Goal: Find specific page/section: Find specific page/section

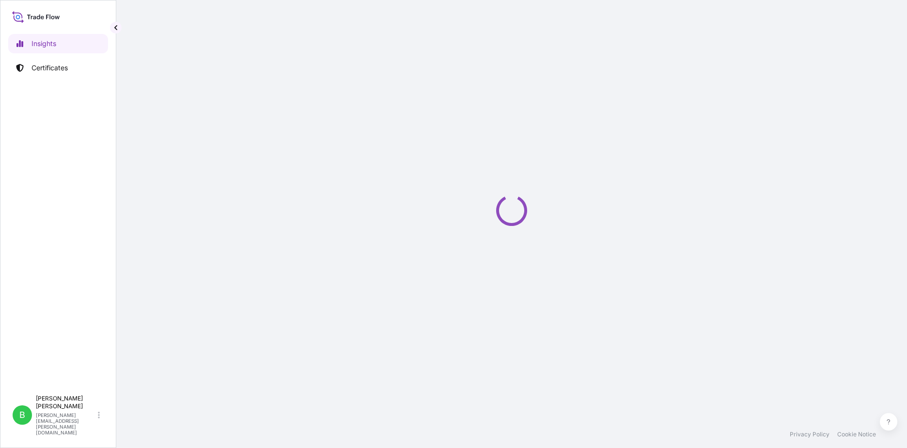
select select "2025"
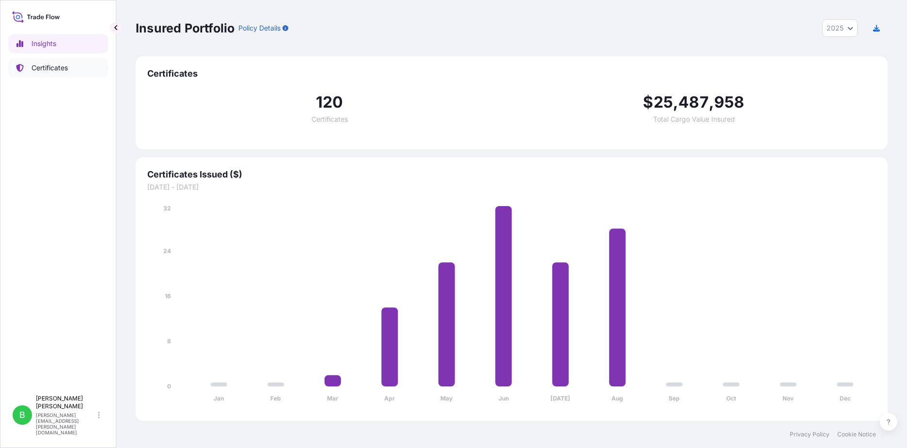
click at [42, 68] on p "Certificates" at bounding box center [50, 68] width 36 height 10
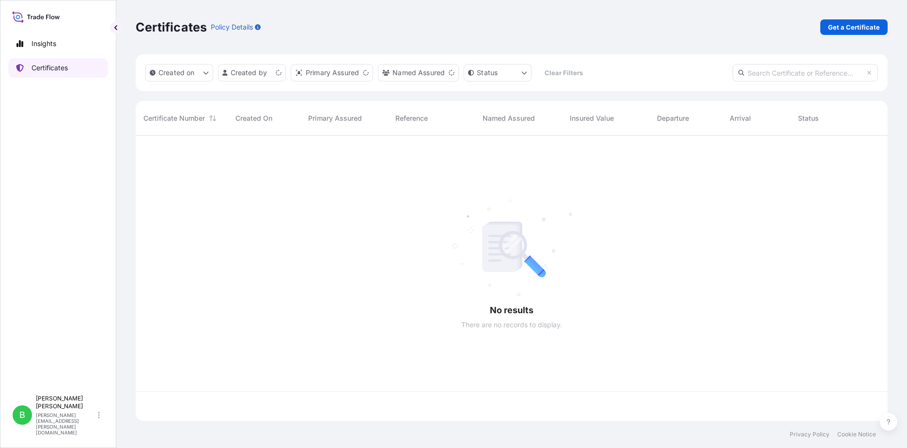
scroll to position [283, 745]
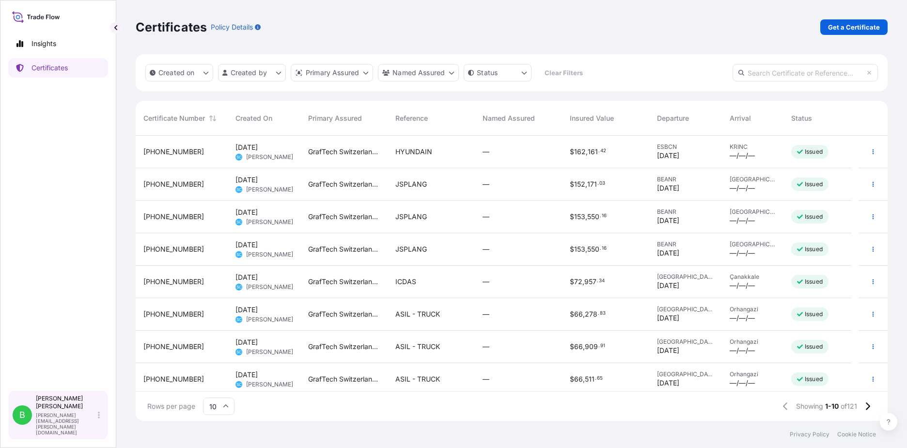
click at [45, 426] on div "[PERSON_NAME] [PERSON_NAME][EMAIL_ADDRESS][PERSON_NAME][DOMAIN_NAME]" at bounding box center [70, 415] width 68 height 41
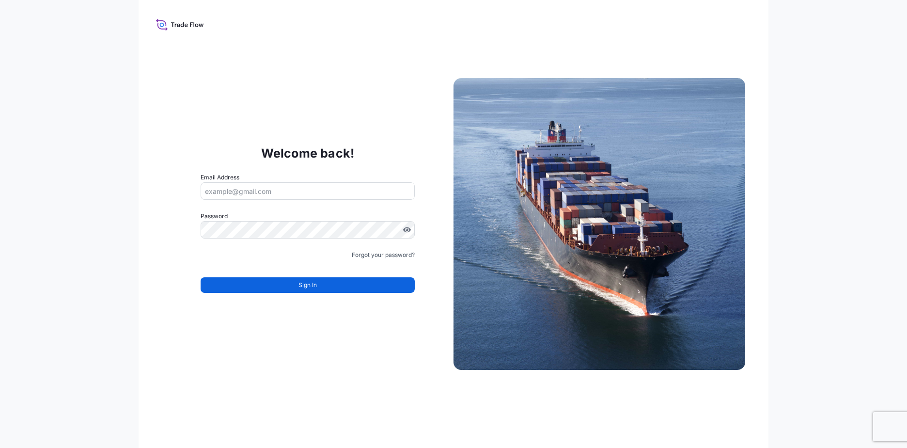
click at [47, 153] on div "Welcome back! Email Address Password Must include: Upper & lower case letters S…" at bounding box center [453, 224] width 907 height 448
click at [98, 121] on div "Welcome back! Email Address Password Must include: Upper & lower case letters S…" at bounding box center [453, 224] width 907 height 448
